Goal: Task Accomplishment & Management: Use online tool/utility

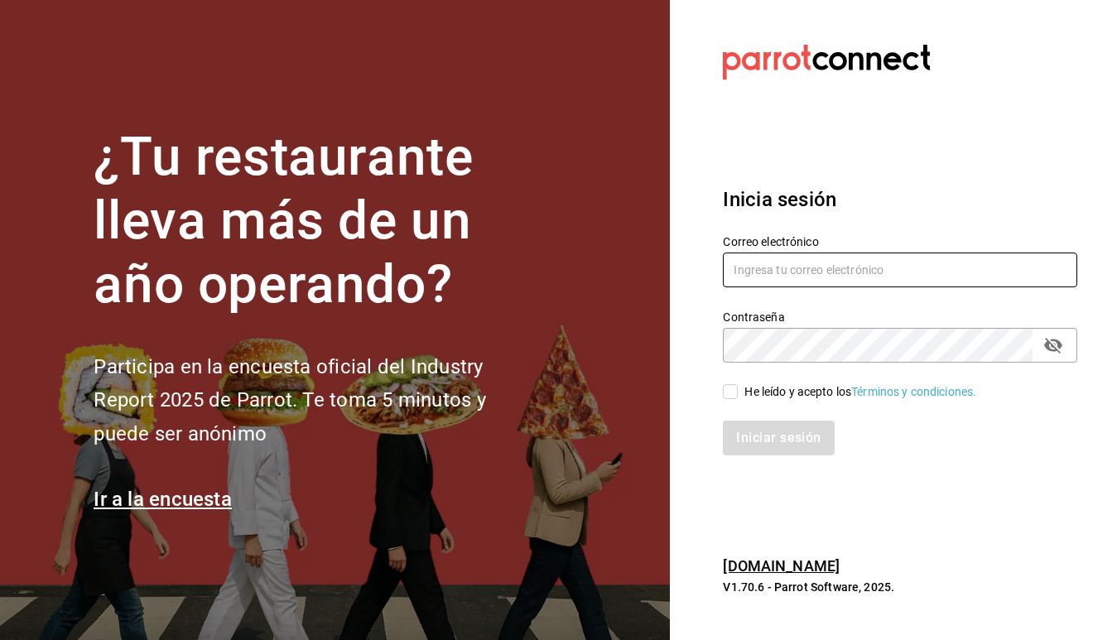
type input "marylolis@grupocosteno.com"
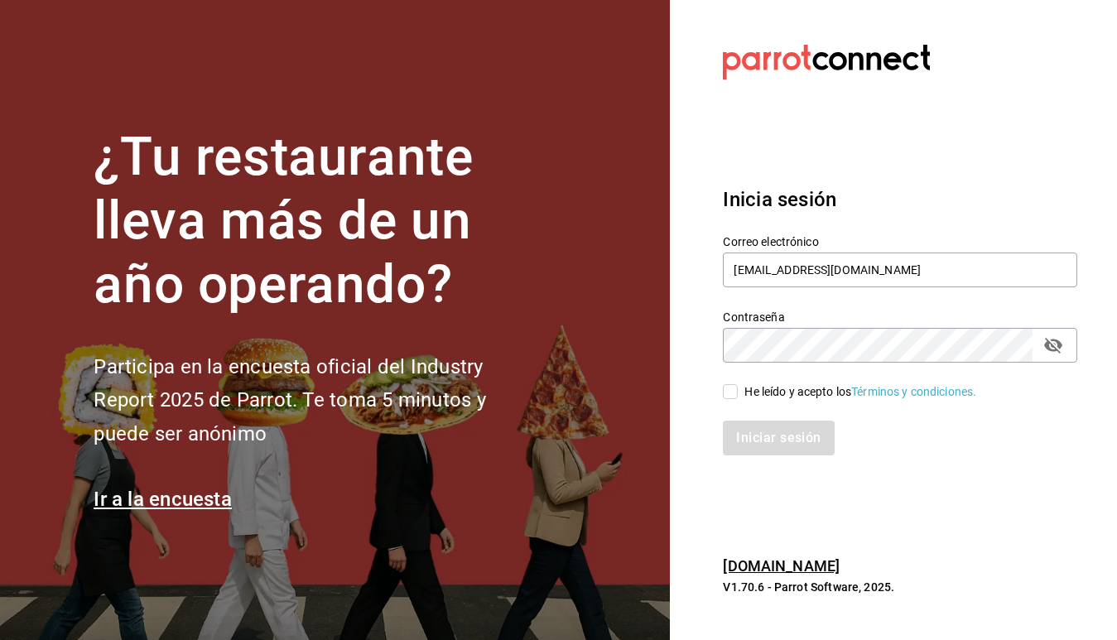
click at [733, 391] on input "He leído y acepto los Términos y condiciones." at bounding box center [730, 391] width 15 height 15
checkbox input "true"
click at [753, 441] on button "Iniciar sesión" at bounding box center [779, 438] width 113 height 35
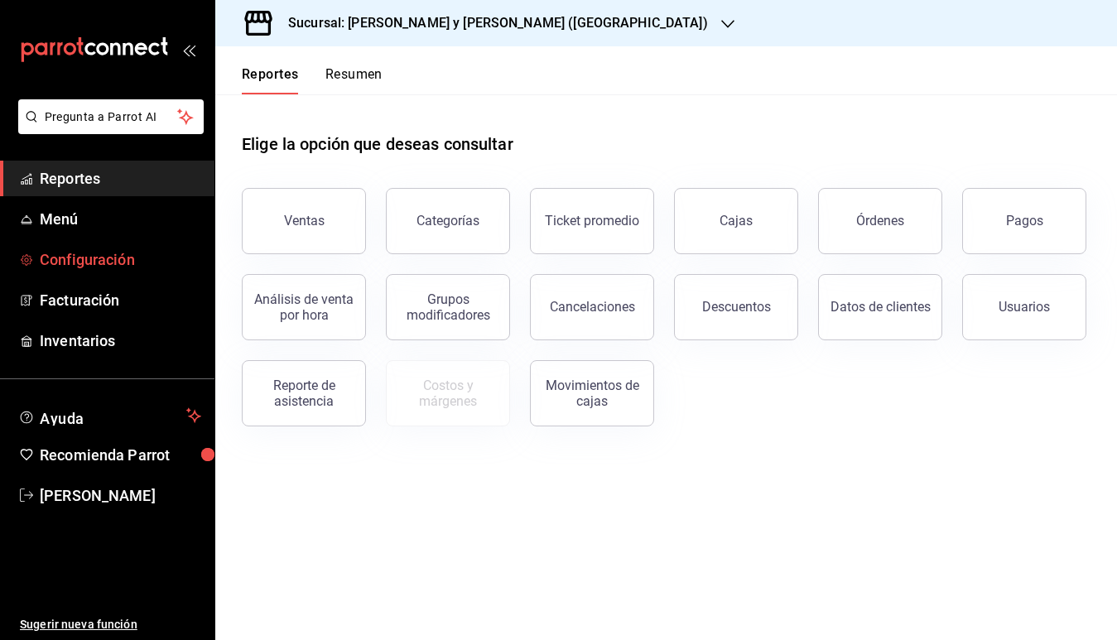
click at [113, 263] on span "Configuración" at bounding box center [120, 259] width 161 height 22
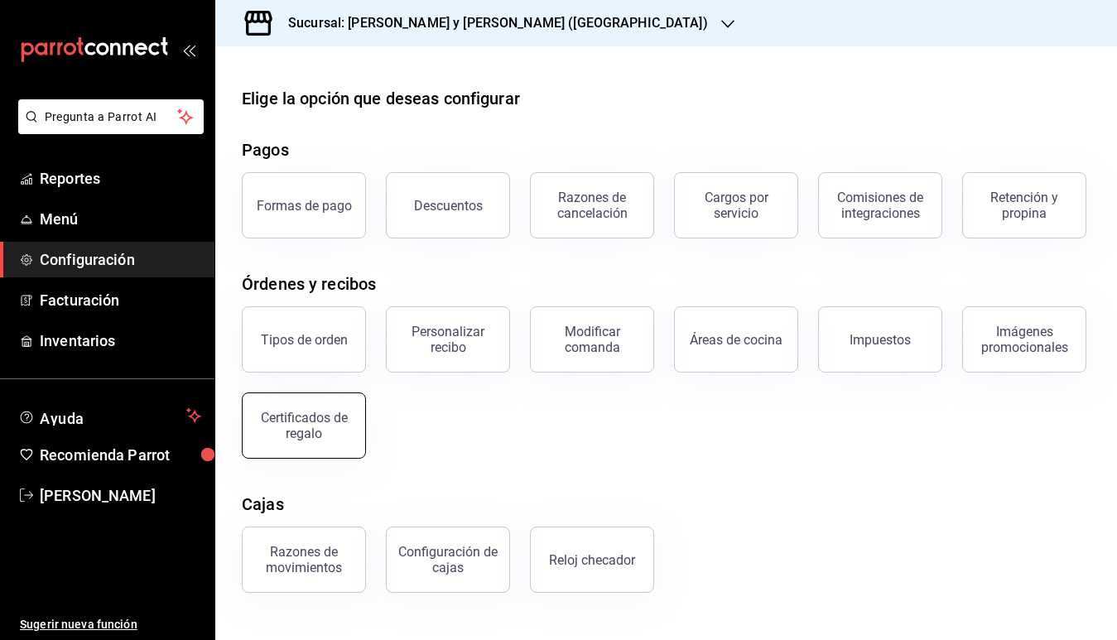
click at [286, 420] on div "Certificados de regalo" at bounding box center [304, 425] width 103 height 31
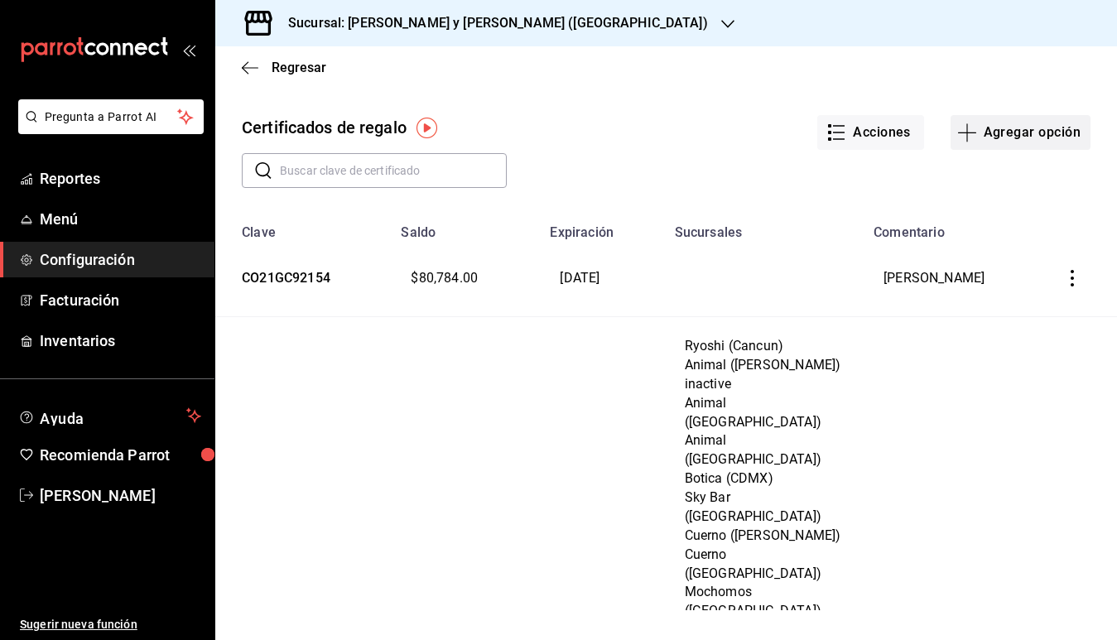
click at [1009, 130] on button "Agregar opción" at bounding box center [1021, 132] width 140 height 35
type input "$0.00"
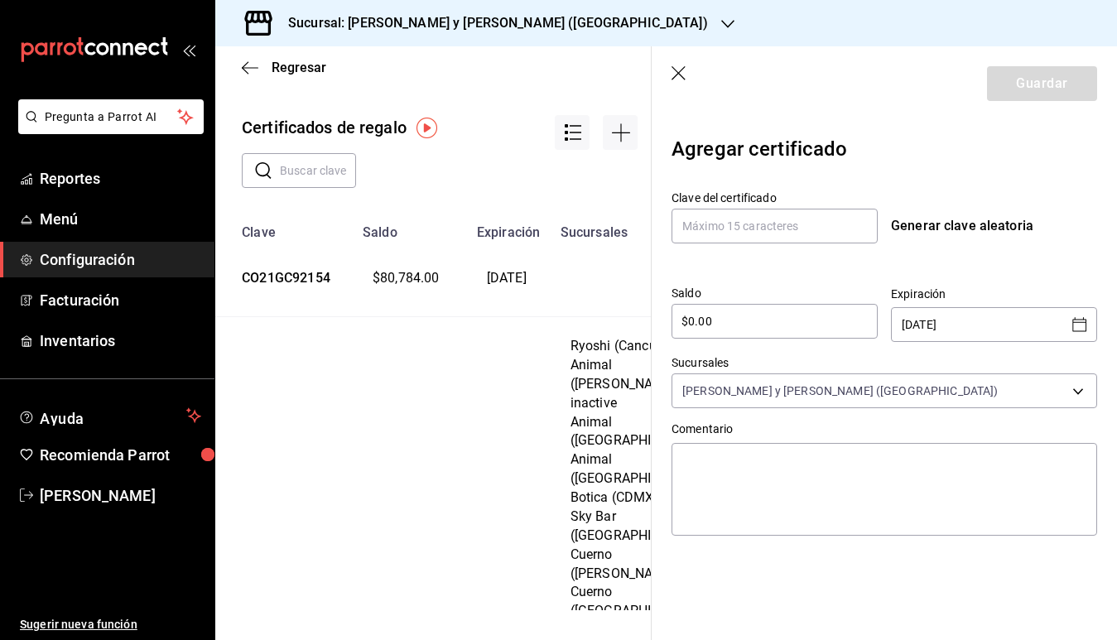
click at [674, 75] on icon "button" at bounding box center [680, 74] width 17 height 17
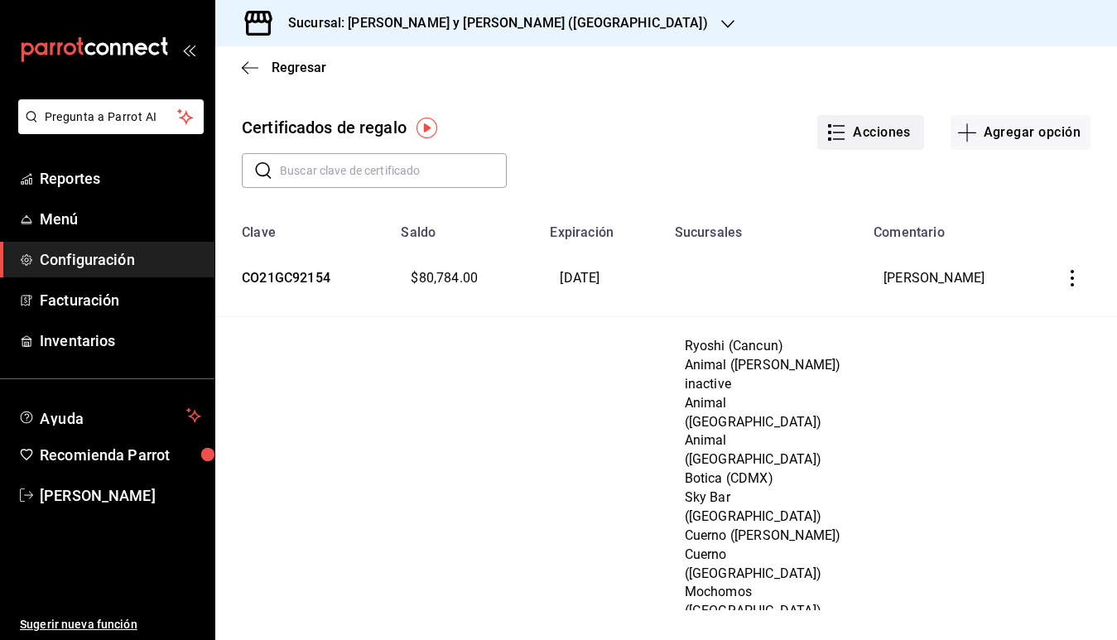
click at [900, 135] on button "Acciones" at bounding box center [870, 132] width 107 height 35
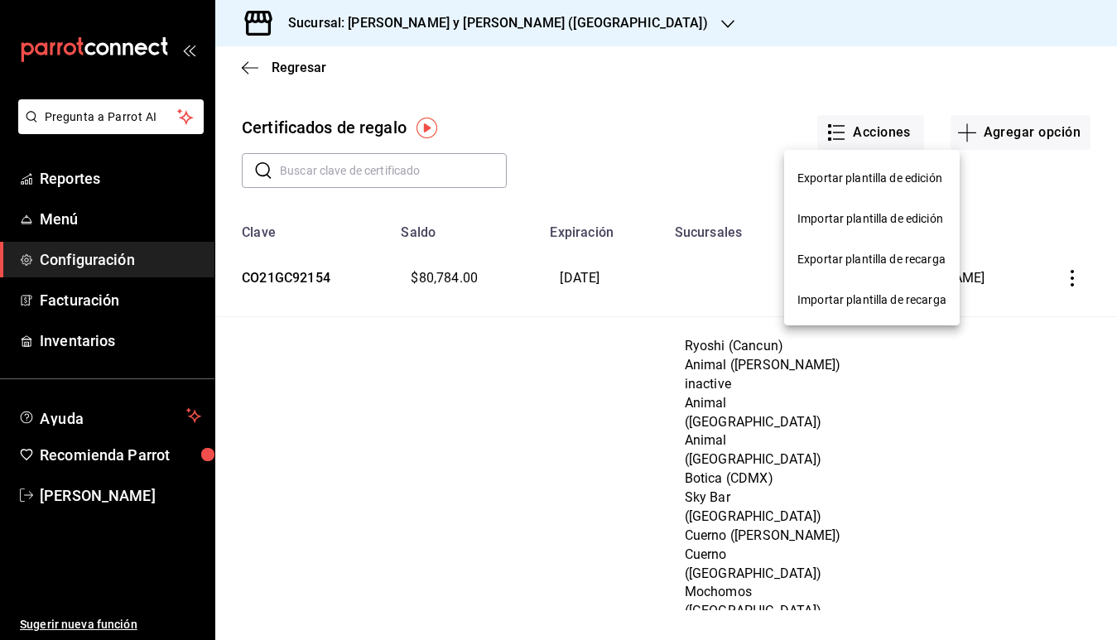
click at [886, 303] on div "Importar plantilla de recarga" at bounding box center [871, 299] width 149 height 17
click at [0, 0] on input "Importar plantilla de recarga" at bounding box center [0, 0] width 0 height 0
